Goal: Information Seeking & Learning: Check status

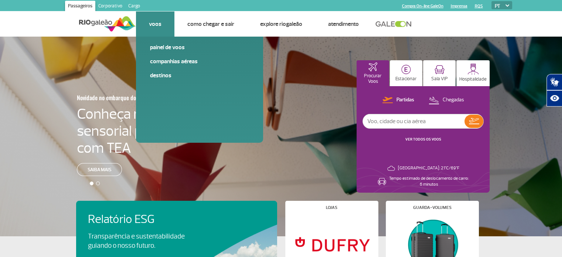
click at [152, 26] on link "Voos" at bounding box center [155, 23] width 13 height 7
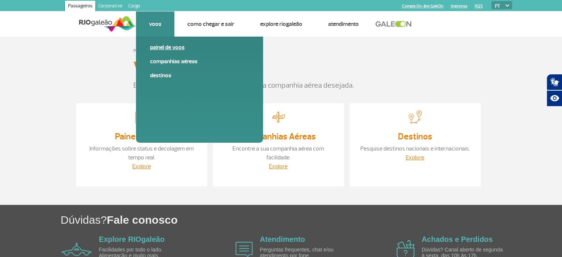
click at [161, 46] on link "Painel de voos" at bounding box center [199, 47] width 99 height 8
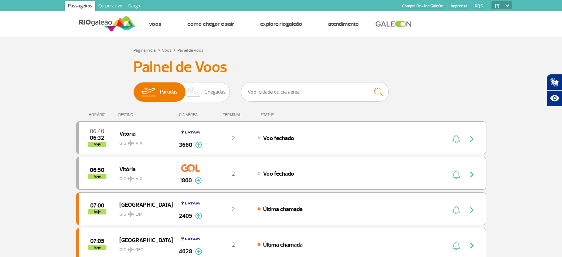
click at [402, 83] on div "Partidas Chegadas" at bounding box center [282, 93] width 296 height 22
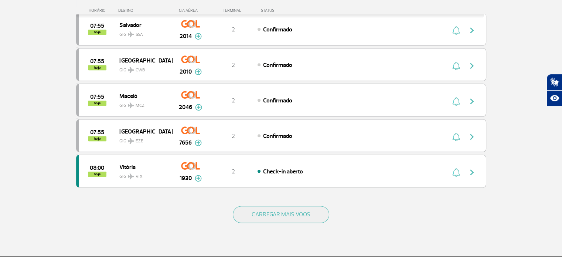
scroll to position [680, 0]
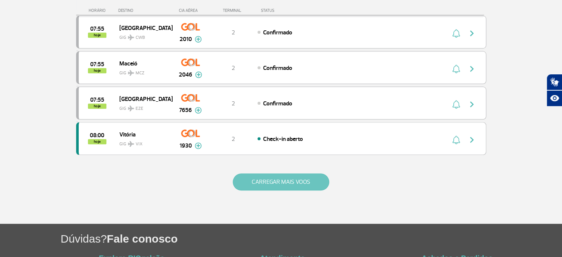
click at [270, 173] on button "CARREGAR MAIS VOOS" at bounding box center [281, 181] width 97 height 17
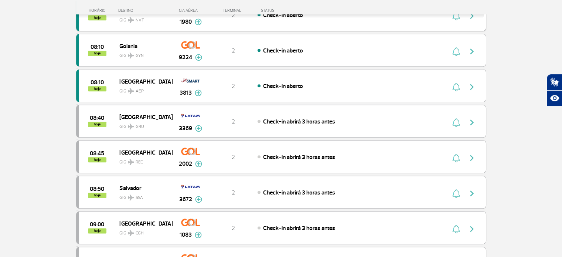
scroll to position [843, 0]
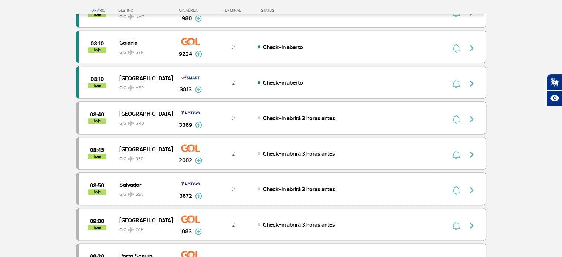
click at [304, 115] on span "Check-in abrirá 3 horas antes" at bounding box center [299, 118] width 72 height 7
